Goal: Transaction & Acquisition: Download file/media

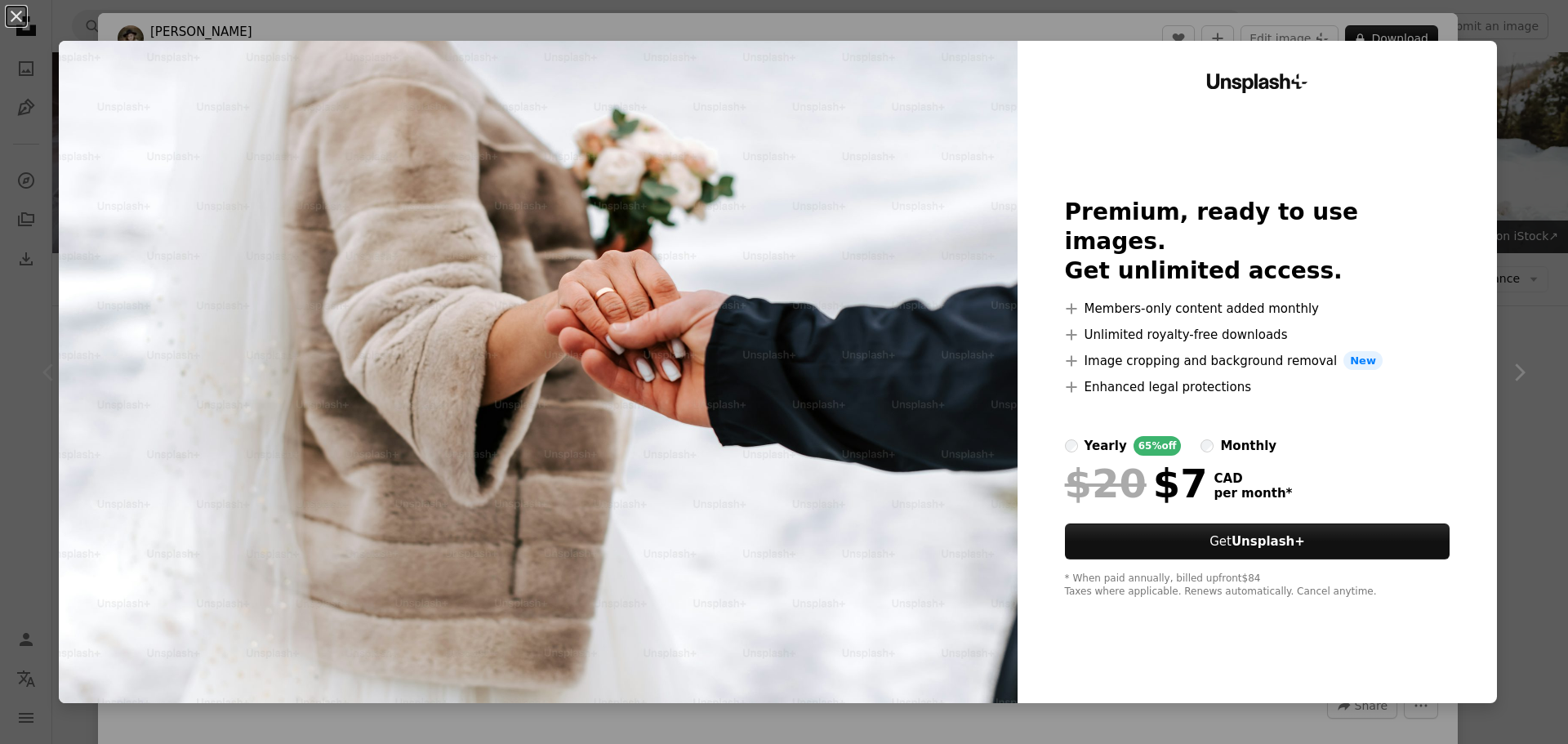
click at [1497, 50] on div "An X shape Unsplash+ Premium, ready to use images. Get unlimited access. A plus…" at bounding box center [784, 372] width 1568 height 744
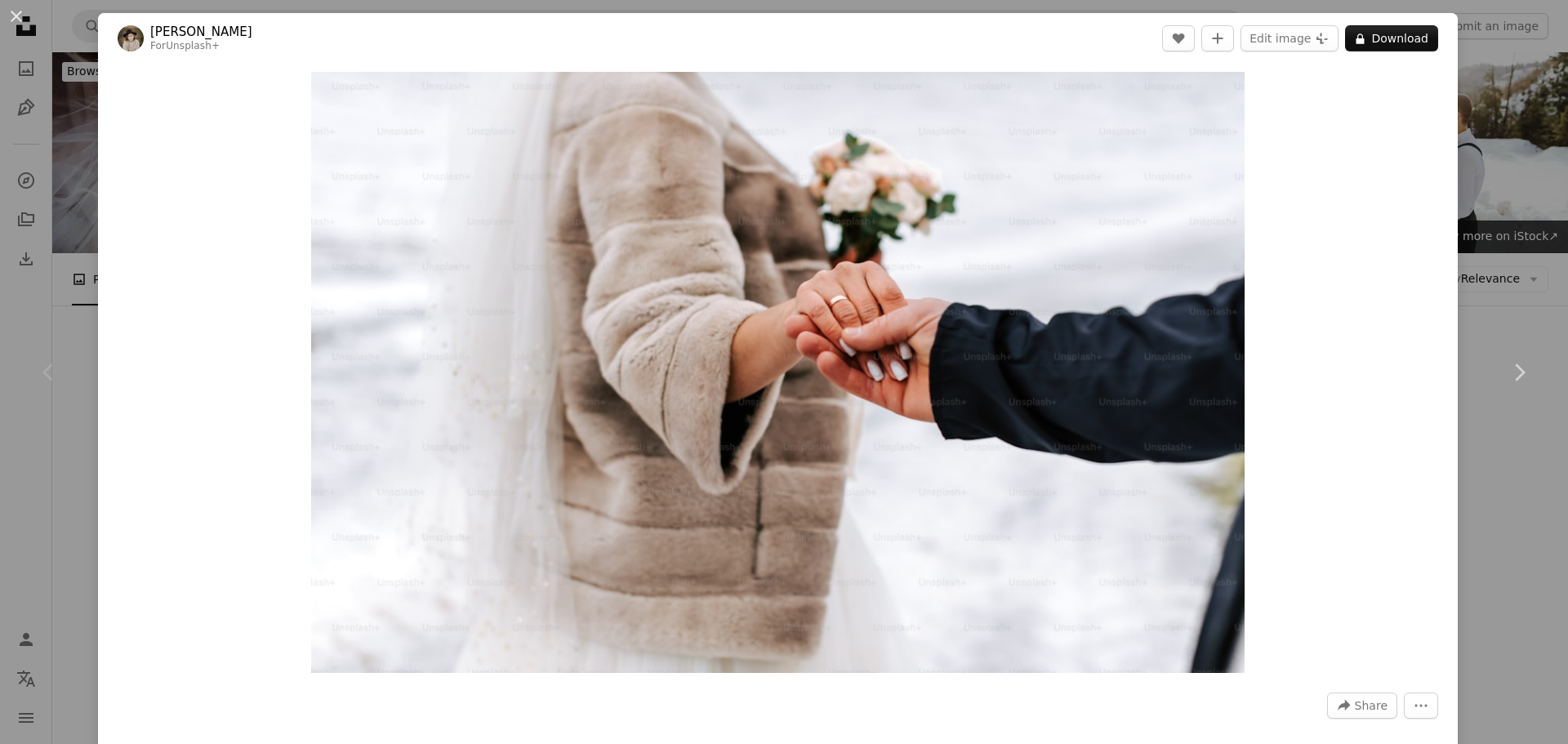
click at [1475, 181] on div "An X shape Chevron left Chevron right [PERSON_NAME] For Unsplash+ A heart A plu…" at bounding box center [784, 372] width 1568 height 744
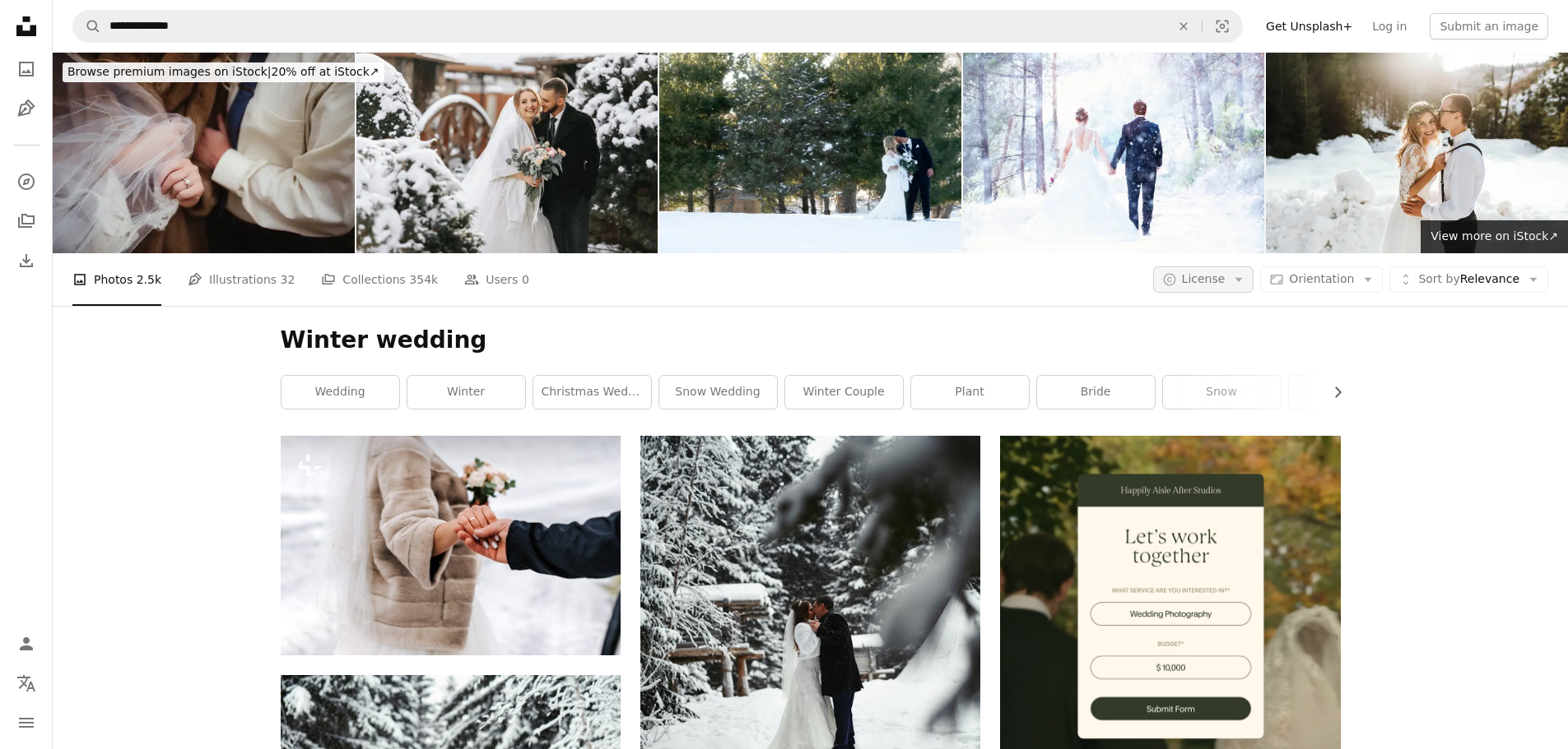
click at [1246, 278] on icon "Arrow down" at bounding box center [1238, 280] width 15 height 15
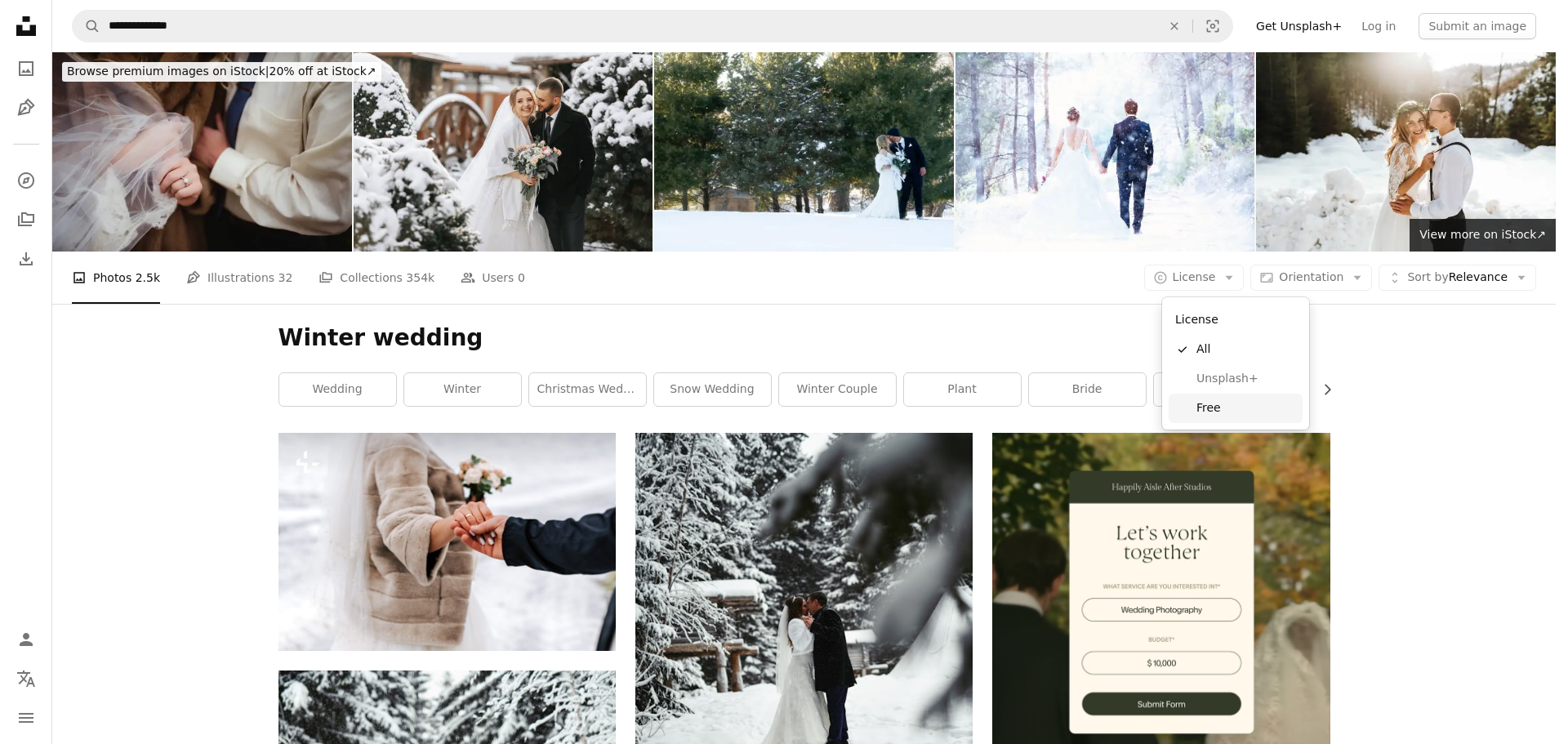
click at [1213, 409] on span "Free" at bounding box center [1246, 409] width 100 height 16
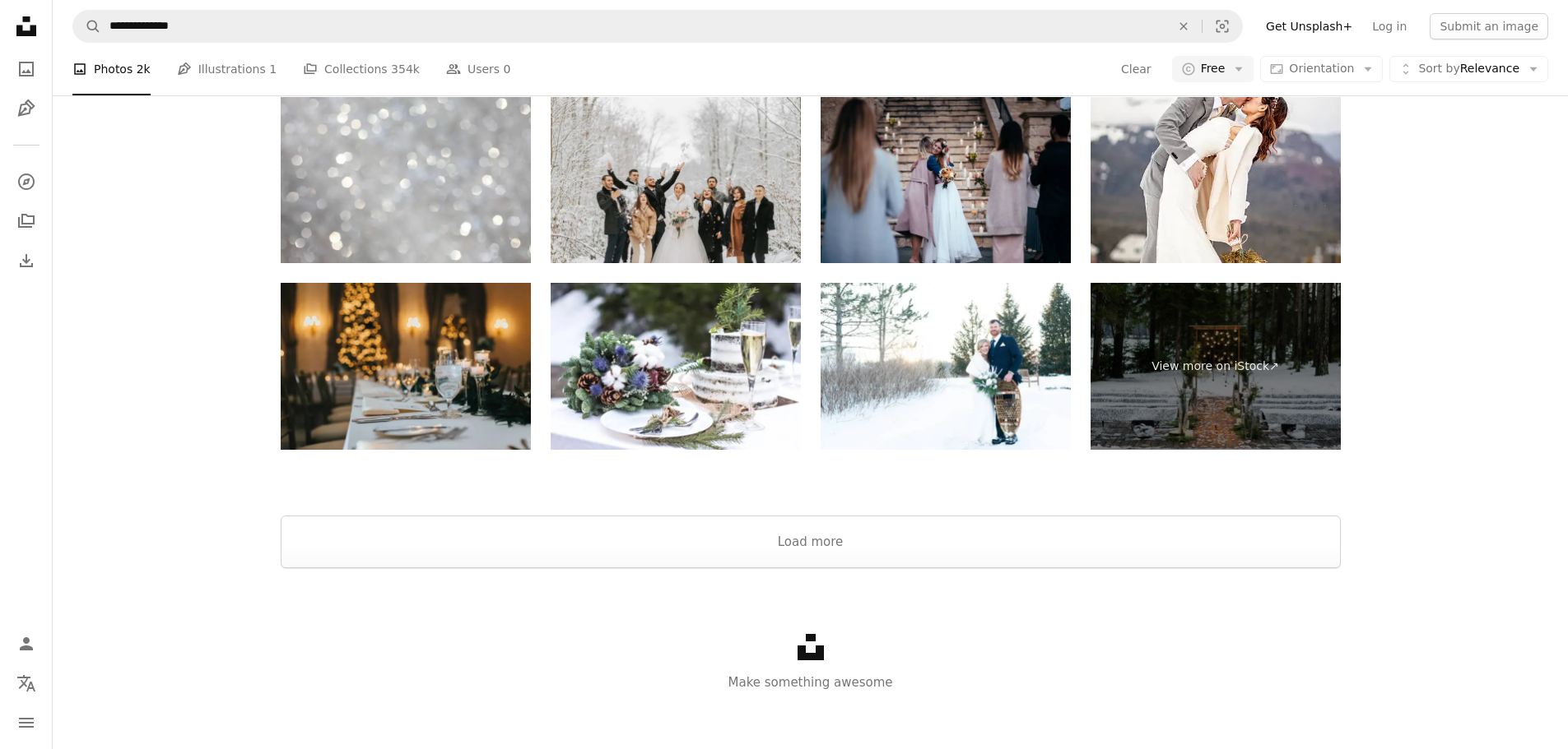
scroll to position [3519, 0]
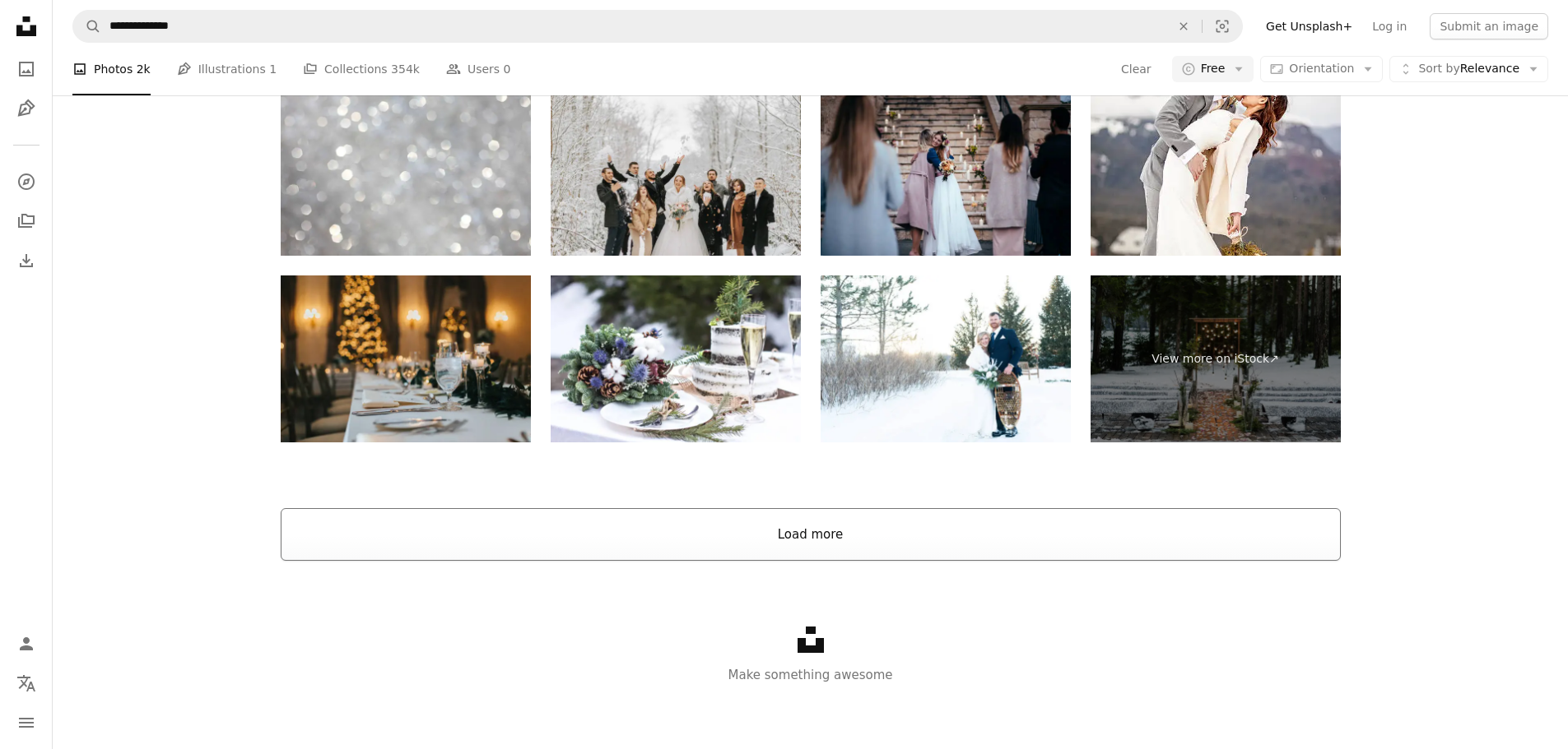
click at [784, 535] on button "Load more" at bounding box center [810, 534] width 1060 height 52
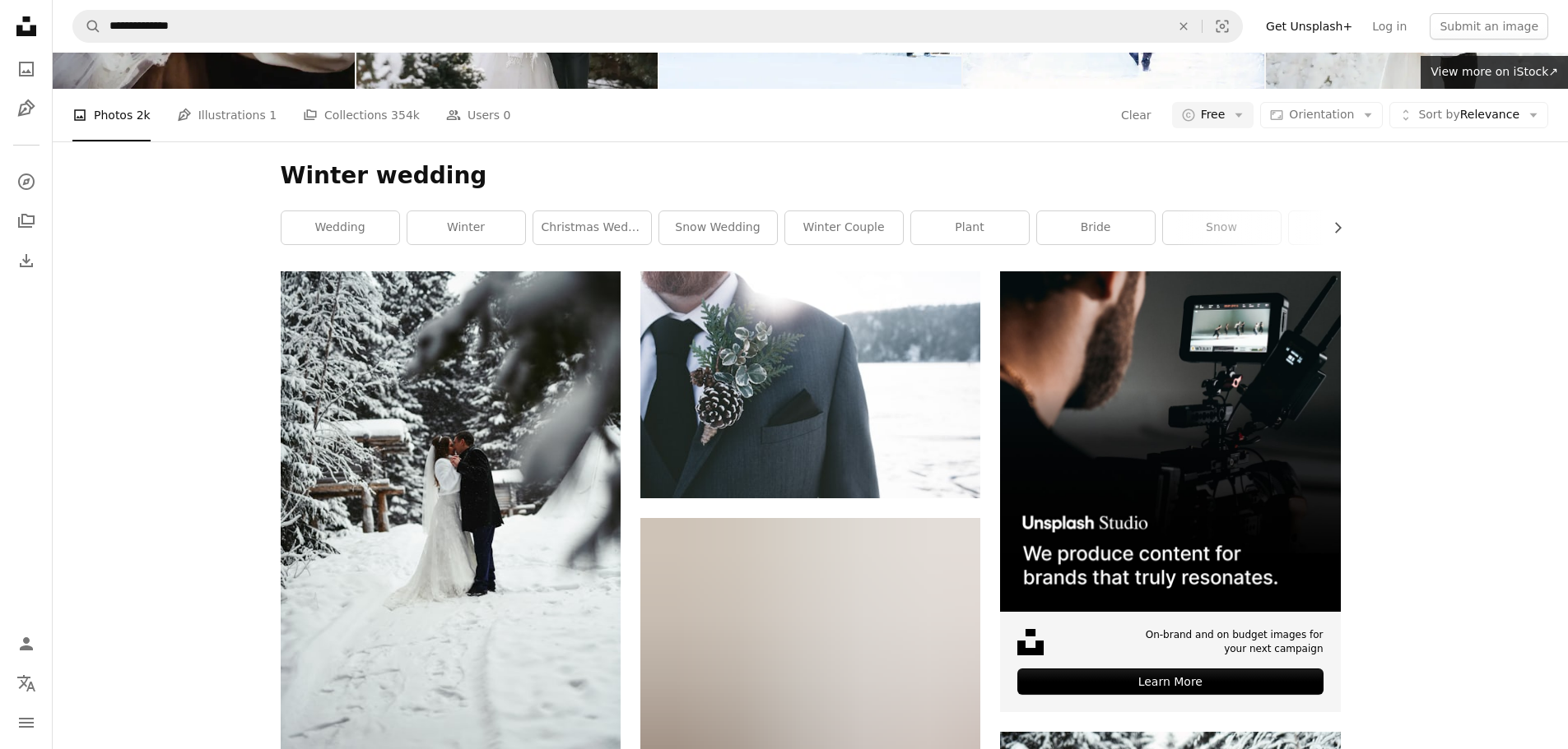
scroll to position [0, 0]
